Goal: Task Accomplishment & Management: Manage account settings

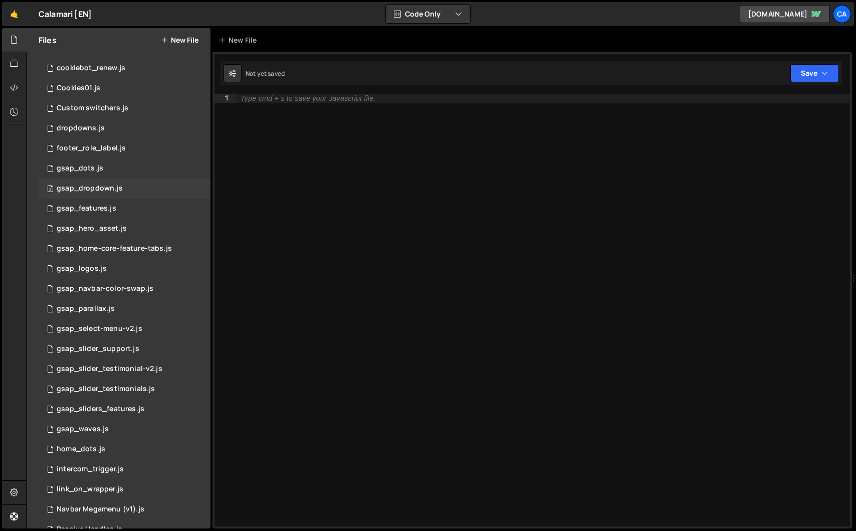
scroll to position [95, 0]
click at [122, 281] on div "6 gsap_navbar-color-swap.js 0" at bounding box center [125, 288] width 172 height 20
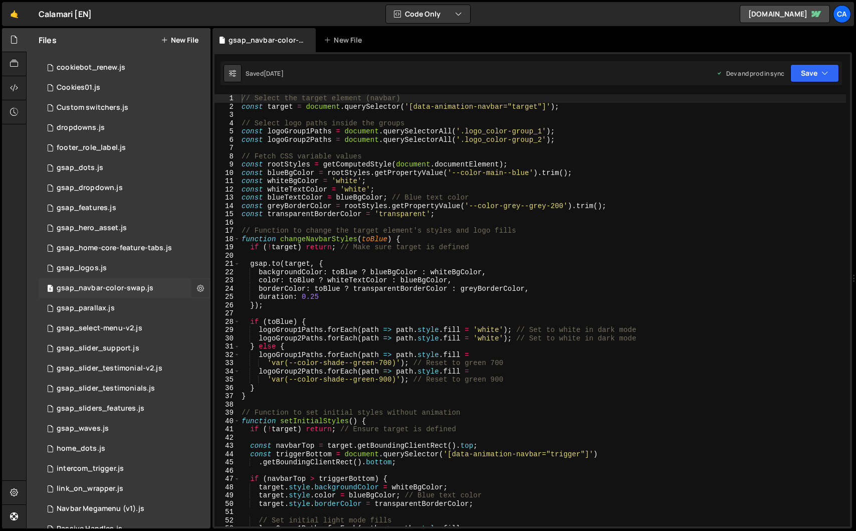
click at [197, 288] on icon at bounding box center [200, 288] width 7 height 10
type input "gsap_navbar-color-swap"
radio input "true"
checkbox input "true"
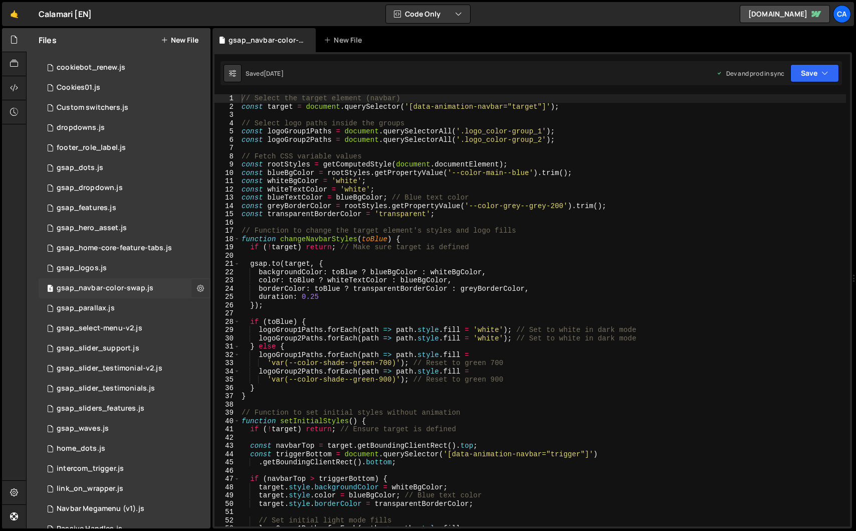
checkbox input "true"
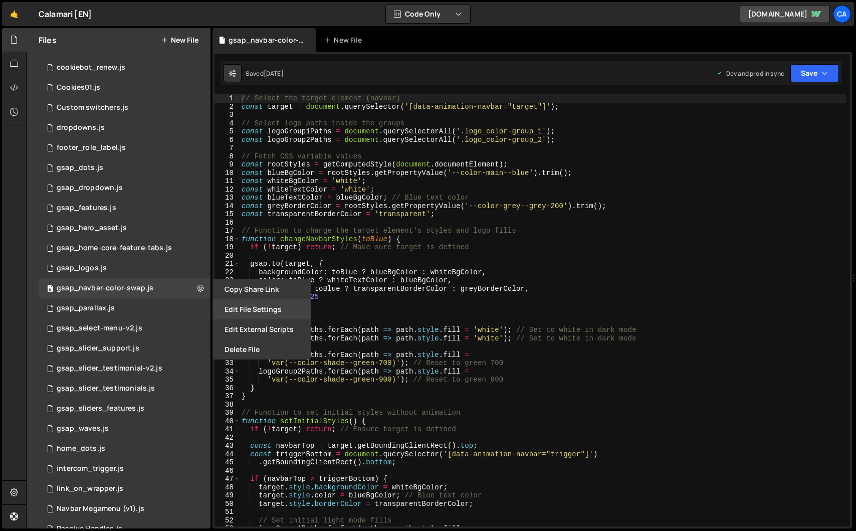
drag, startPoint x: 248, startPoint y: 324, endPoint x: 252, endPoint y: 310, distance: 14.6
click at [252, 310] on div "Copy share link Edit File Settings Edit External Scripts Delete File" at bounding box center [260, 319] width 100 height 80
click at [252, 310] on button "Edit File Settings" at bounding box center [262, 309] width 98 height 20
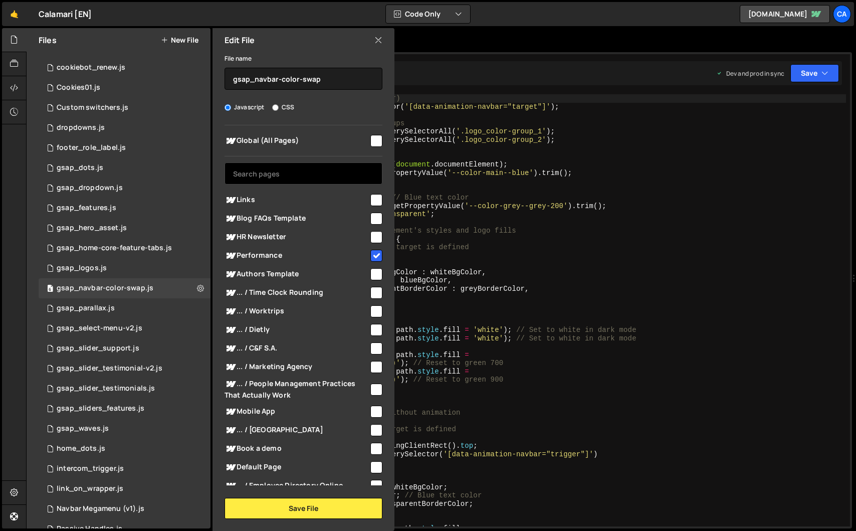
click at [323, 177] on input "text" at bounding box center [304, 173] width 158 height 22
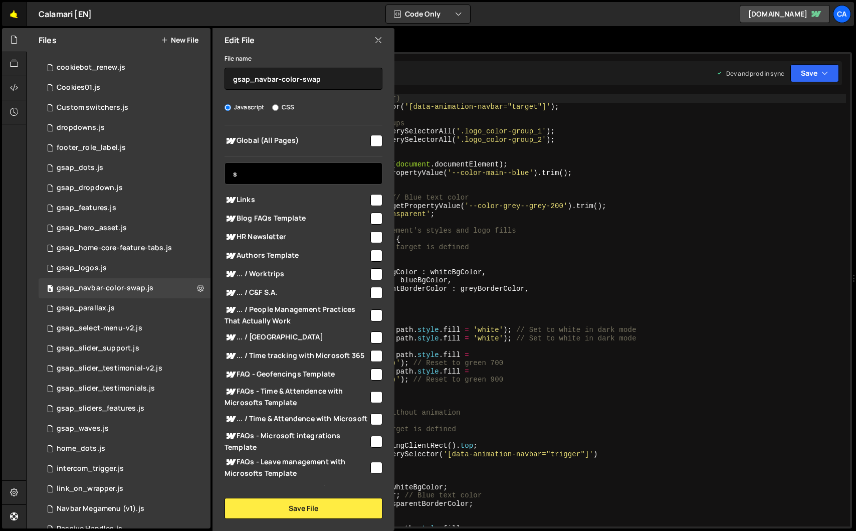
type input "s"
click at [5, 16] on link "🤙" at bounding box center [14, 14] width 25 height 24
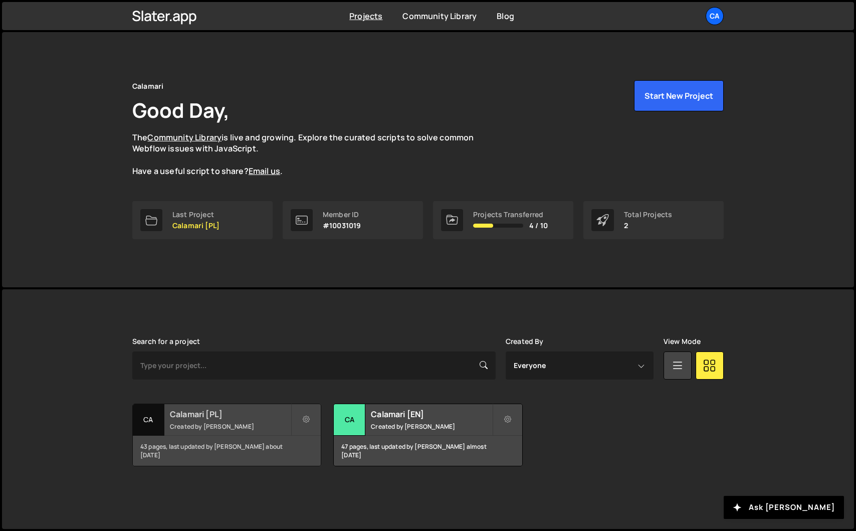
click at [271, 423] on small "Created by [PERSON_NAME]" at bounding box center [230, 426] width 121 height 9
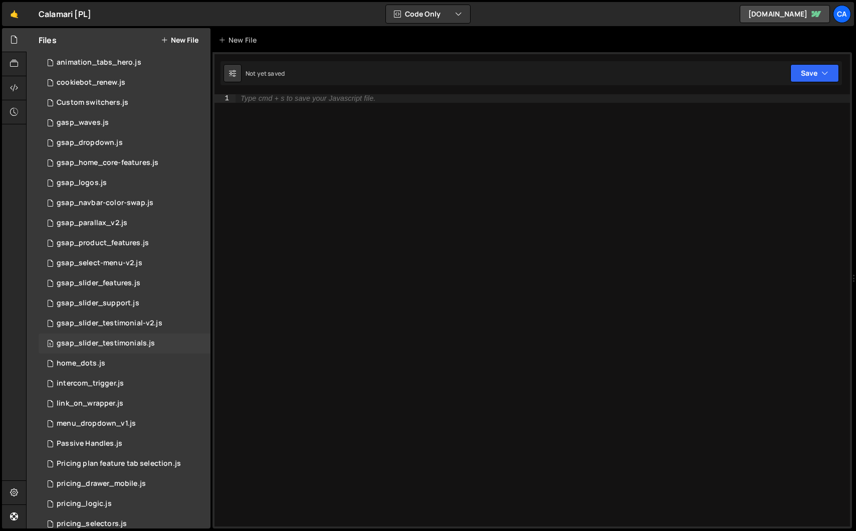
scroll to position [40, 0]
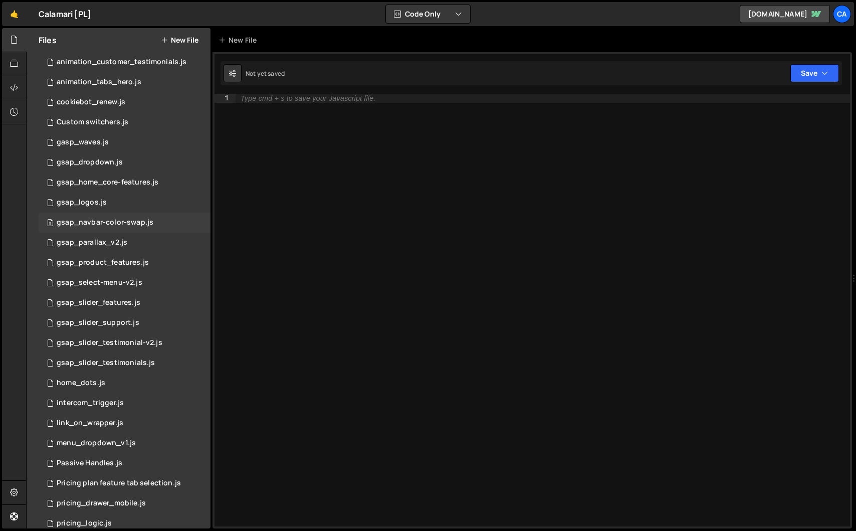
click at [130, 221] on div "gsap_navbar-color-swap.js" at bounding box center [105, 222] width 97 height 9
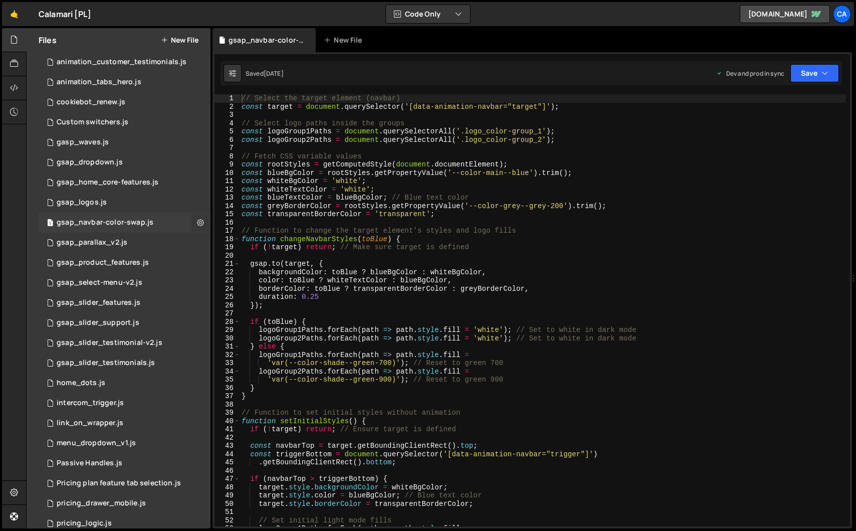
click at [191, 218] on button at bounding box center [200, 223] width 18 height 18
type input "gsap_navbar-color-swap"
radio input "true"
checkbox input "true"
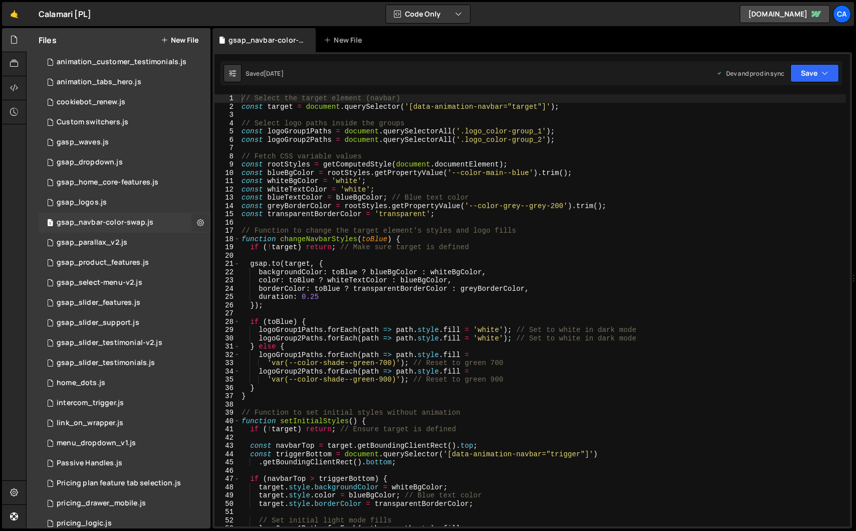
checkbox input "true"
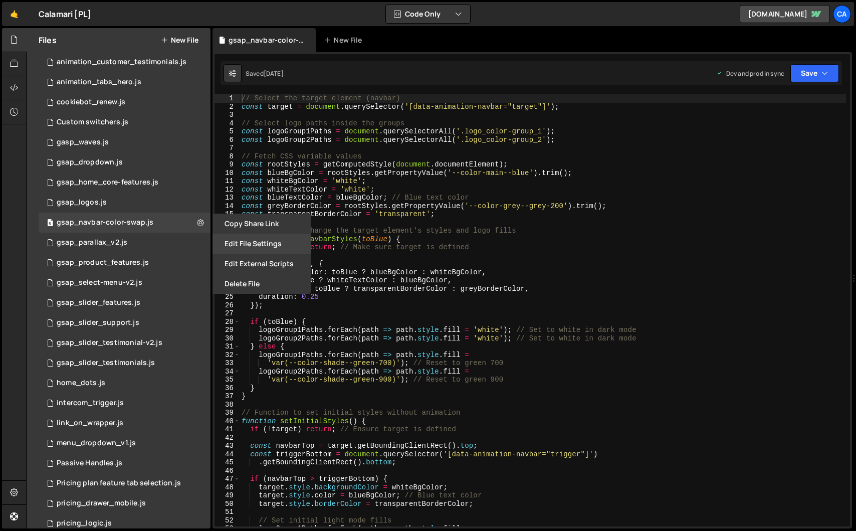
click at [238, 241] on button "Edit File Settings" at bounding box center [262, 244] width 98 height 20
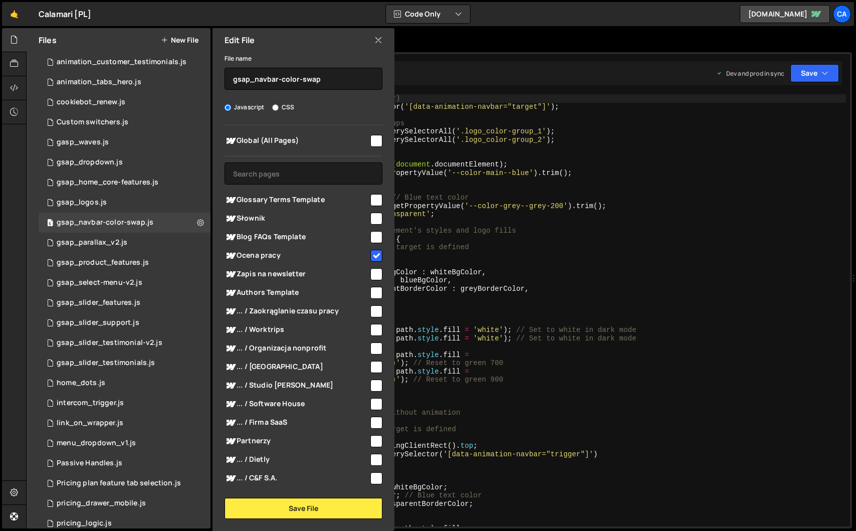
click at [376, 216] on input "checkbox" at bounding box center [376, 219] width 12 height 12
checkbox input "true"
click at [374, 510] on button "Save File" at bounding box center [304, 508] width 158 height 21
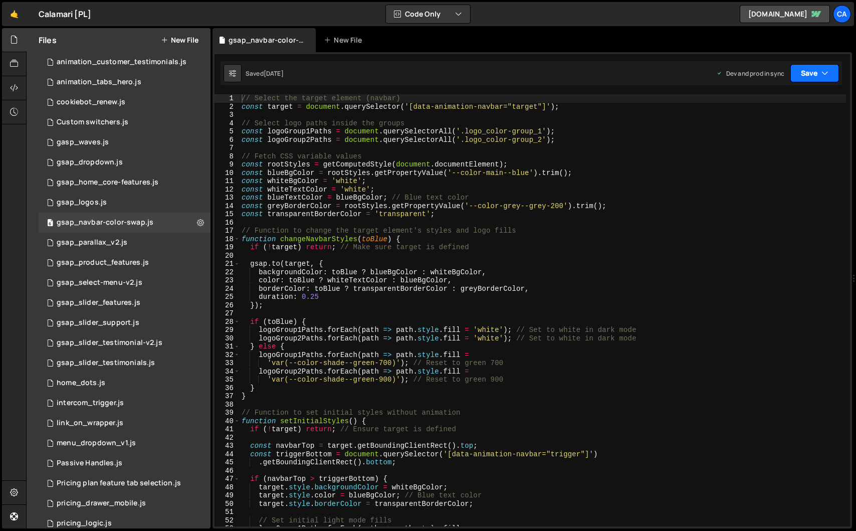
click at [808, 77] on button "Save" at bounding box center [814, 73] width 49 height 18
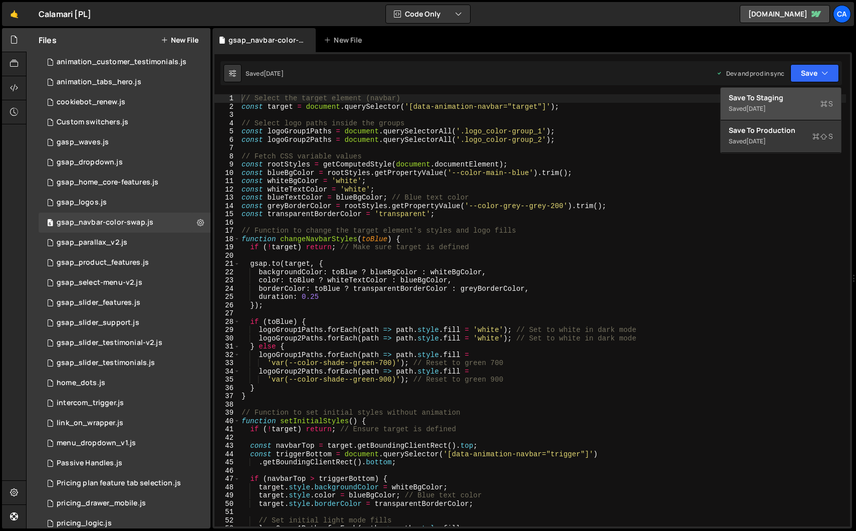
click at [794, 92] on button "Save to Staging S Saved 1 month ago" at bounding box center [781, 104] width 120 height 33
